Goal: Check status: Check status

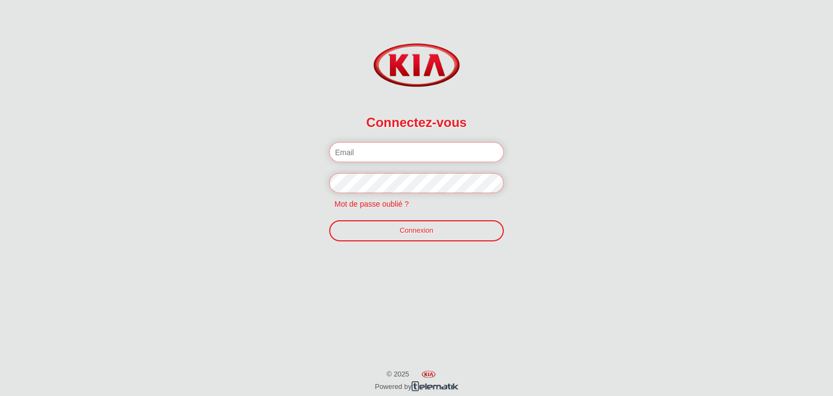
type input "[EMAIL_ADDRESS][DOMAIN_NAME]"
click at [423, 232] on link "Connexion" at bounding box center [416, 230] width 175 height 21
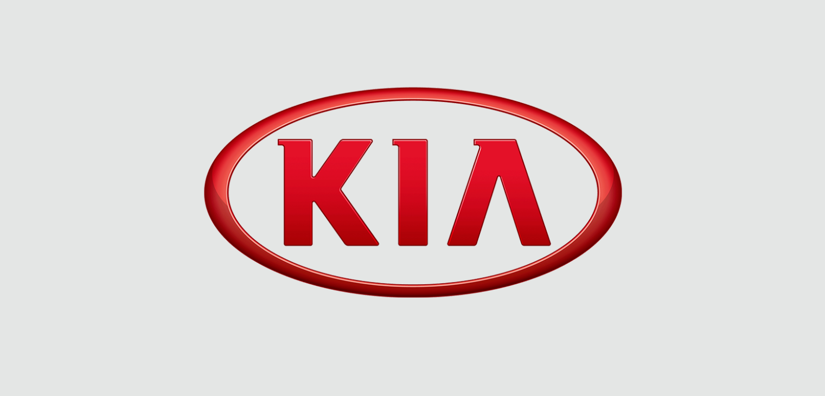
scroll to position [52, 0]
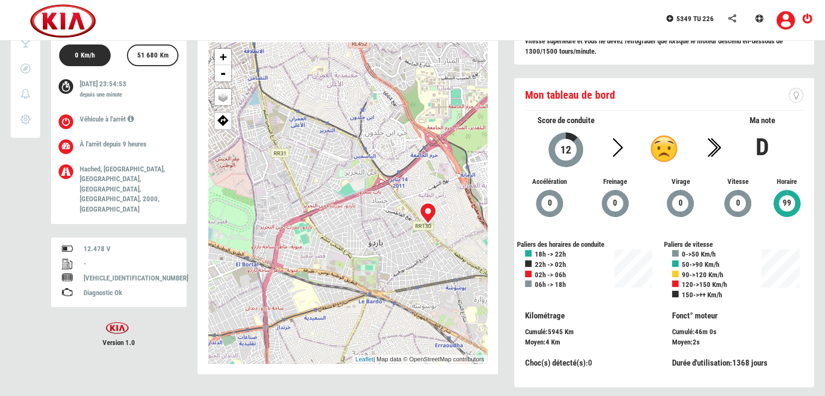
drag, startPoint x: 338, startPoint y: 207, endPoint x: 453, endPoint y: 218, distance: 115.6
click at [453, 218] on div "+ - OSM Map Google Map Google Satellite Leaflet | Map data © OpenStreetMap cont…" at bounding box center [347, 202] width 279 height 321
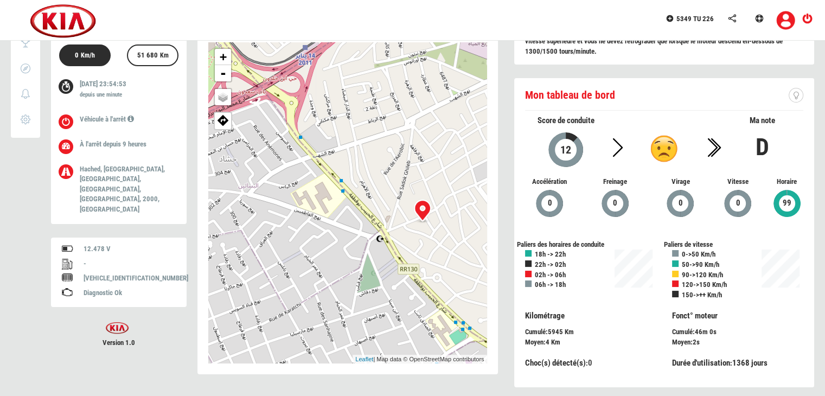
scroll to position [0, 0]
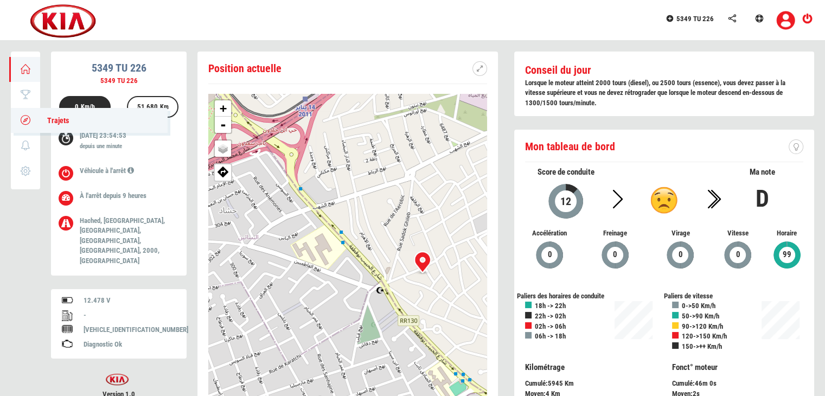
click at [23, 123] on icon at bounding box center [26, 120] width 12 height 8
